Goal: Communication & Community: Ask a question

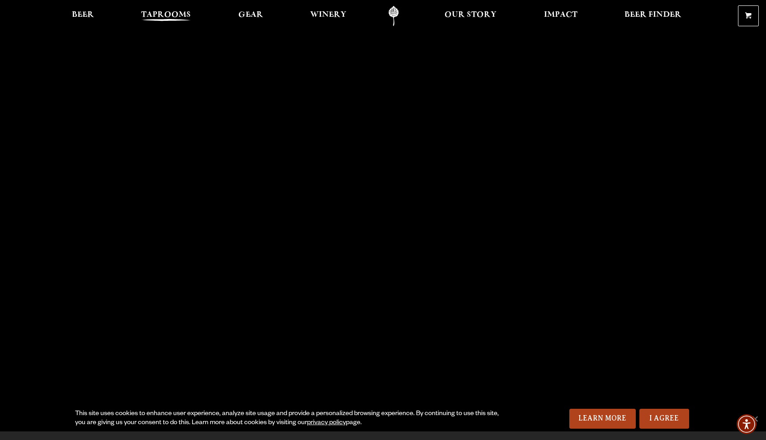
click at [165, 17] on span "Taprooms" at bounding box center [166, 14] width 50 height 7
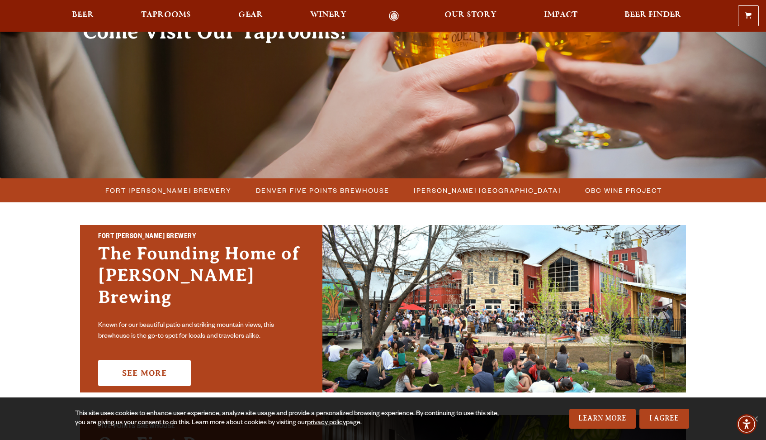
scroll to position [90, 0]
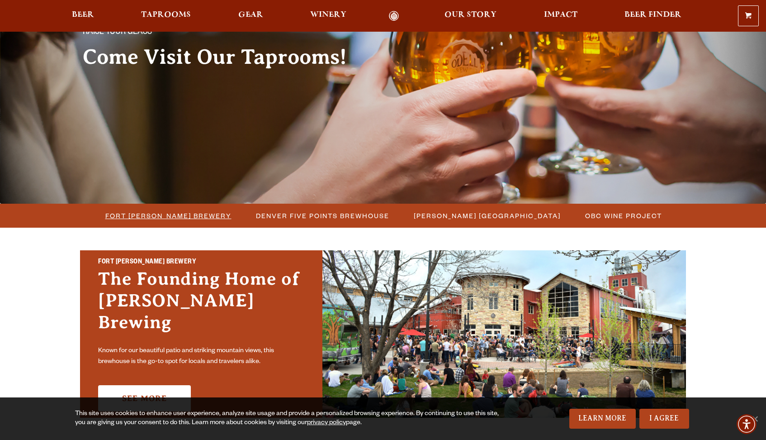
click at [171, 212] on span "Fort Collins Brewery" at bounding box center [168, 215] width 126 height 13
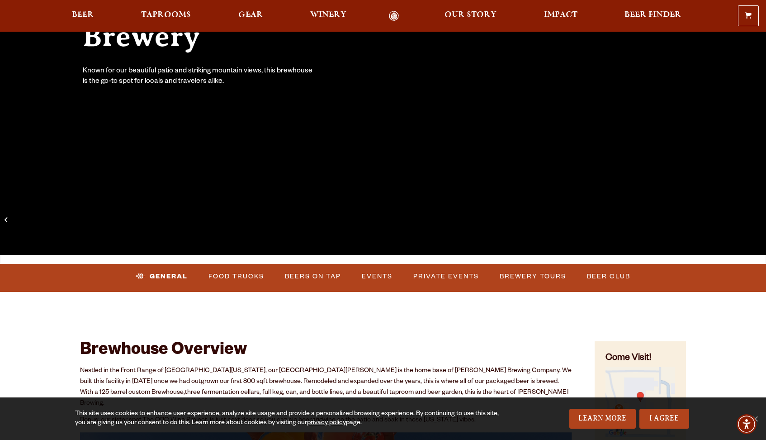
scroll to position [184, 0]
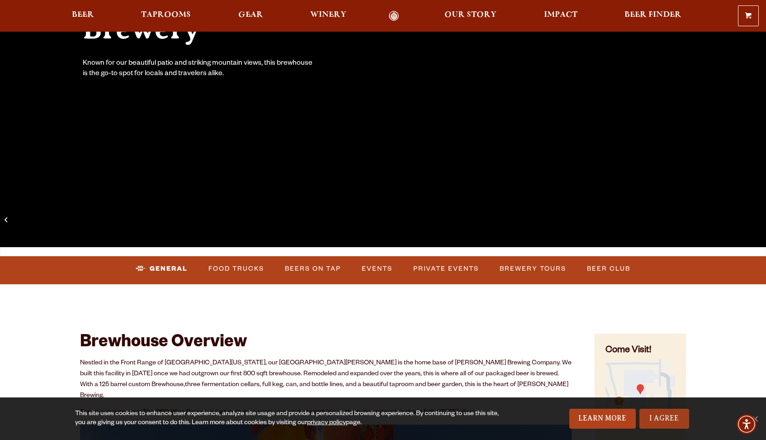
click at [659, 419] on link "I Agree" at bounding box center [665, 419] width 50 height 20
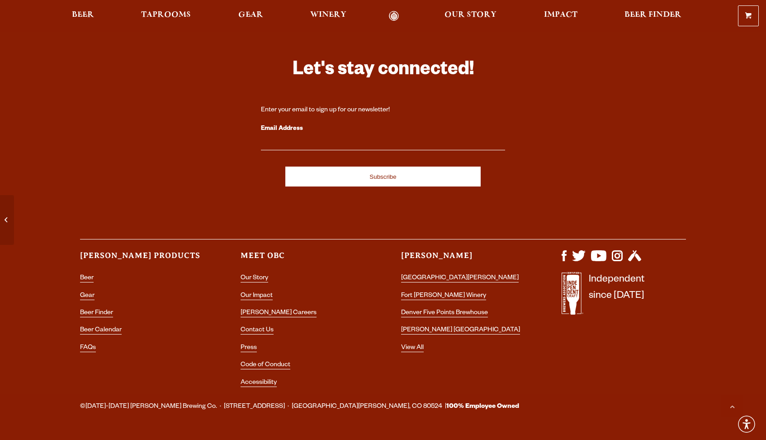
scroll to position [3879, 0]
click at [84, 345] on link "FAQs" at bounding box center [88, 349] width 16 height 8
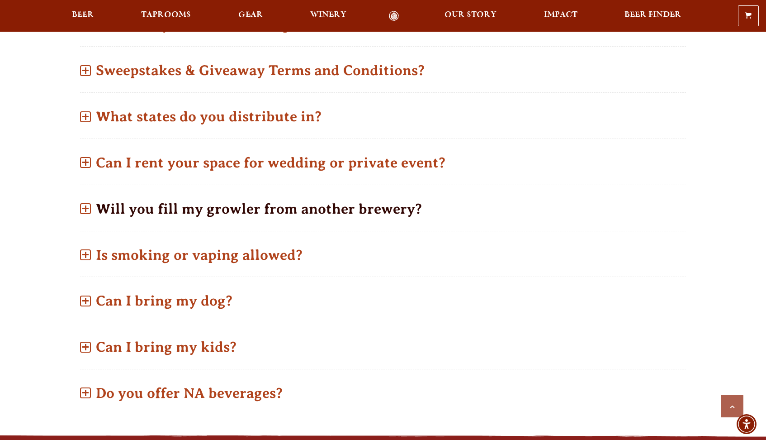
scroll to position [567, 0]
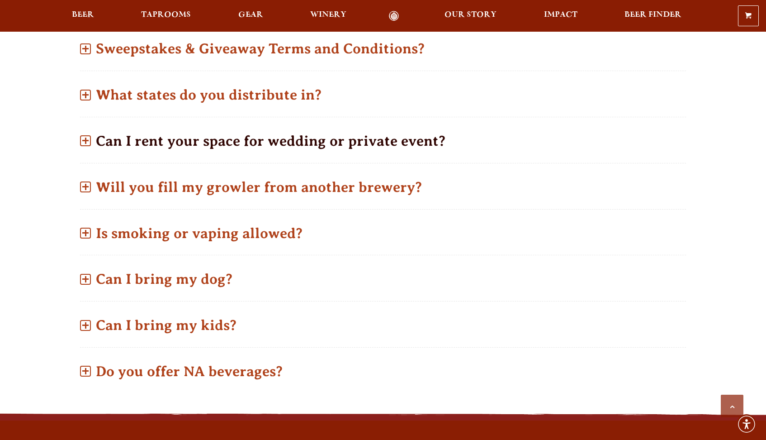
click at [342, 141] on p "Can I rent your space for wedding or private event?" at bounding box center [383, 141] width 606 height 32
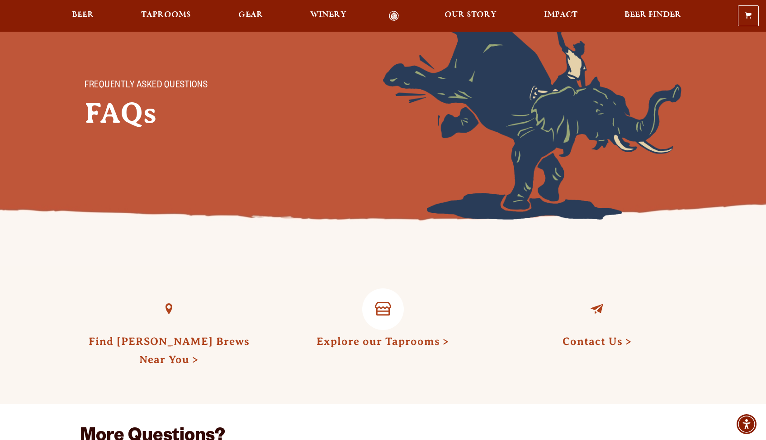
scroll to position [75, 0]
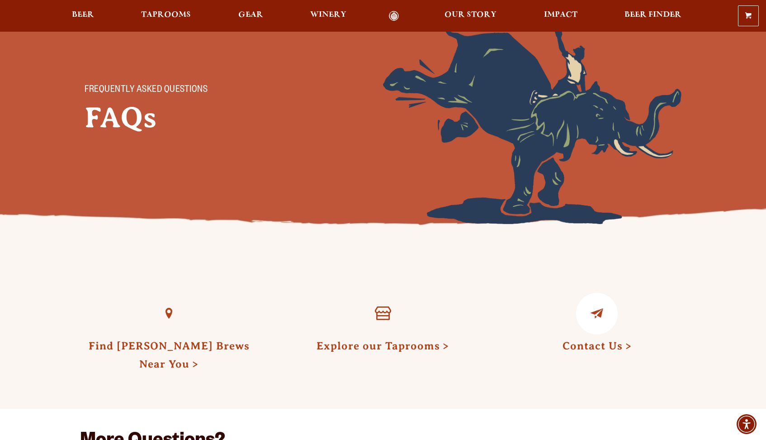
click at [594, 349] on link "Contact Us" at bounding box center [597, 346] width 69 height 12
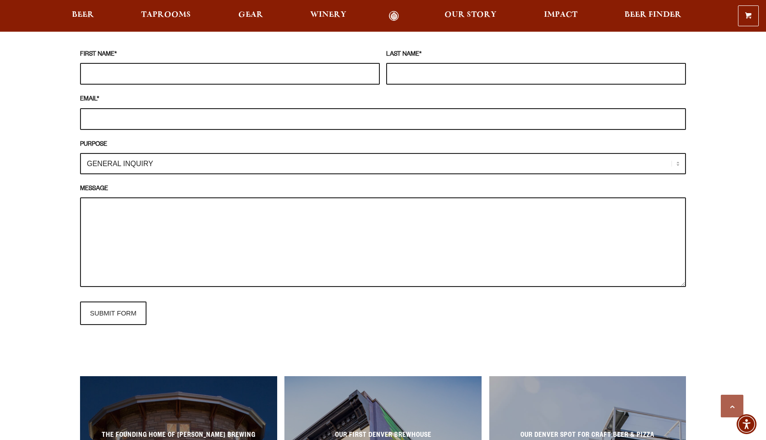
scroll to position [601, 0]
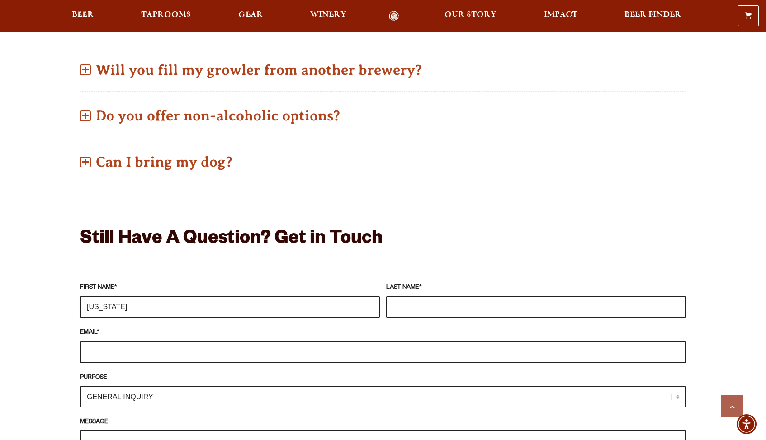
type input "[US_STATE]"
type input "[PERSON_NAME]"
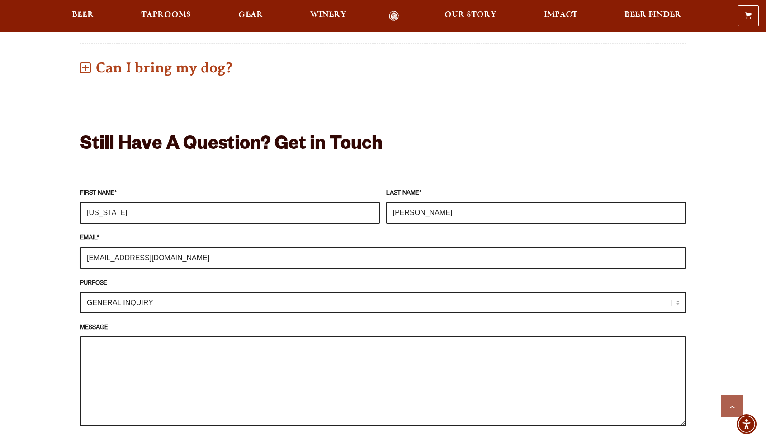
scroll to position [702, 0]
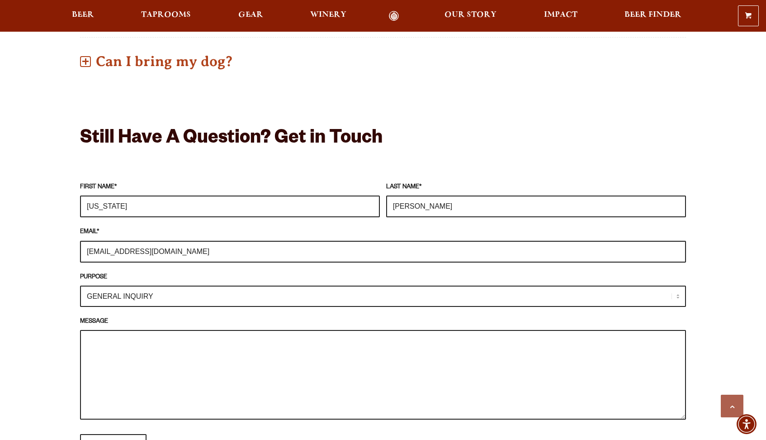
type input "[EMAIL_ADDRESS][DOMAIN_NAME]"
click at [202, 330] on textarea "MESSAGE" at bounding box center [383, 375] width 606 height 90
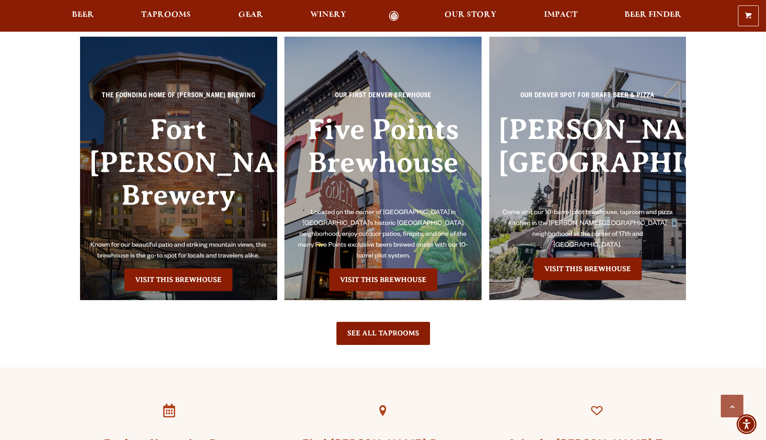
scroll to position [916, 0]
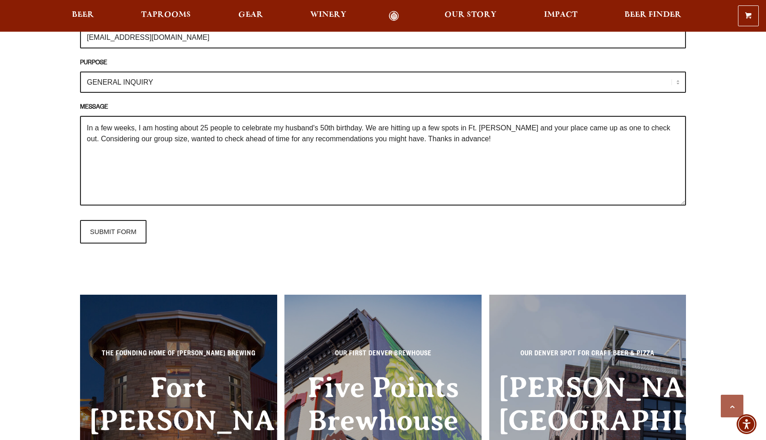
type textarea "In a few weeks, I am hosting about 25 people to celebrate my husband's 50th bir…"
select select "TAPROOM / BREWERY"
click at [116, 226] on input "SUBMIT FORM" at bounding box center [113, 232] width 67 height 24
type input "Sending"
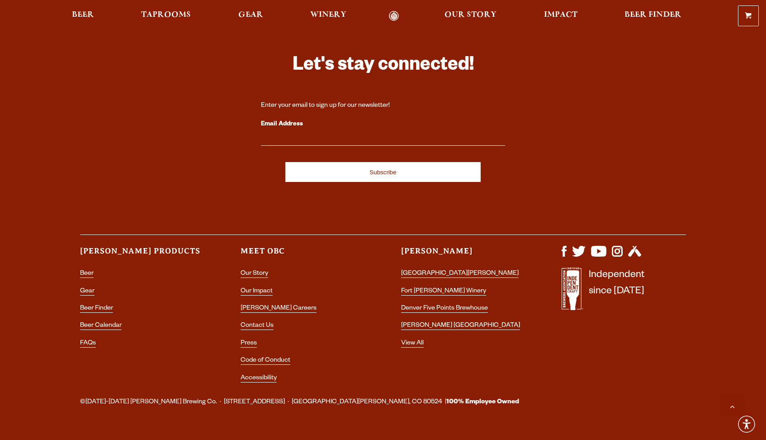
scroll to position [1435, 0]
